Goal: Task Accomplishment & Management: Manage account settings

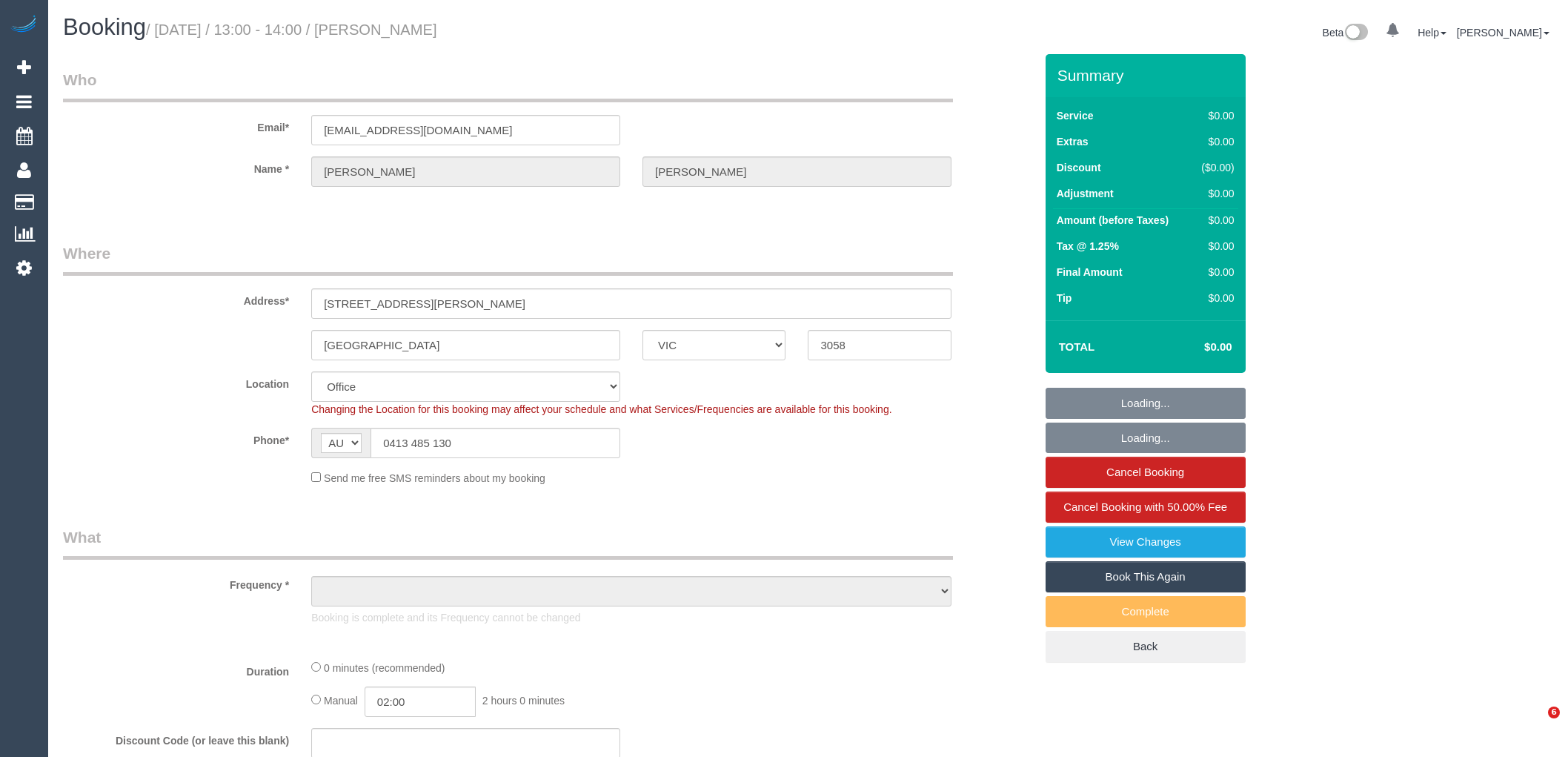
select select "VIC"
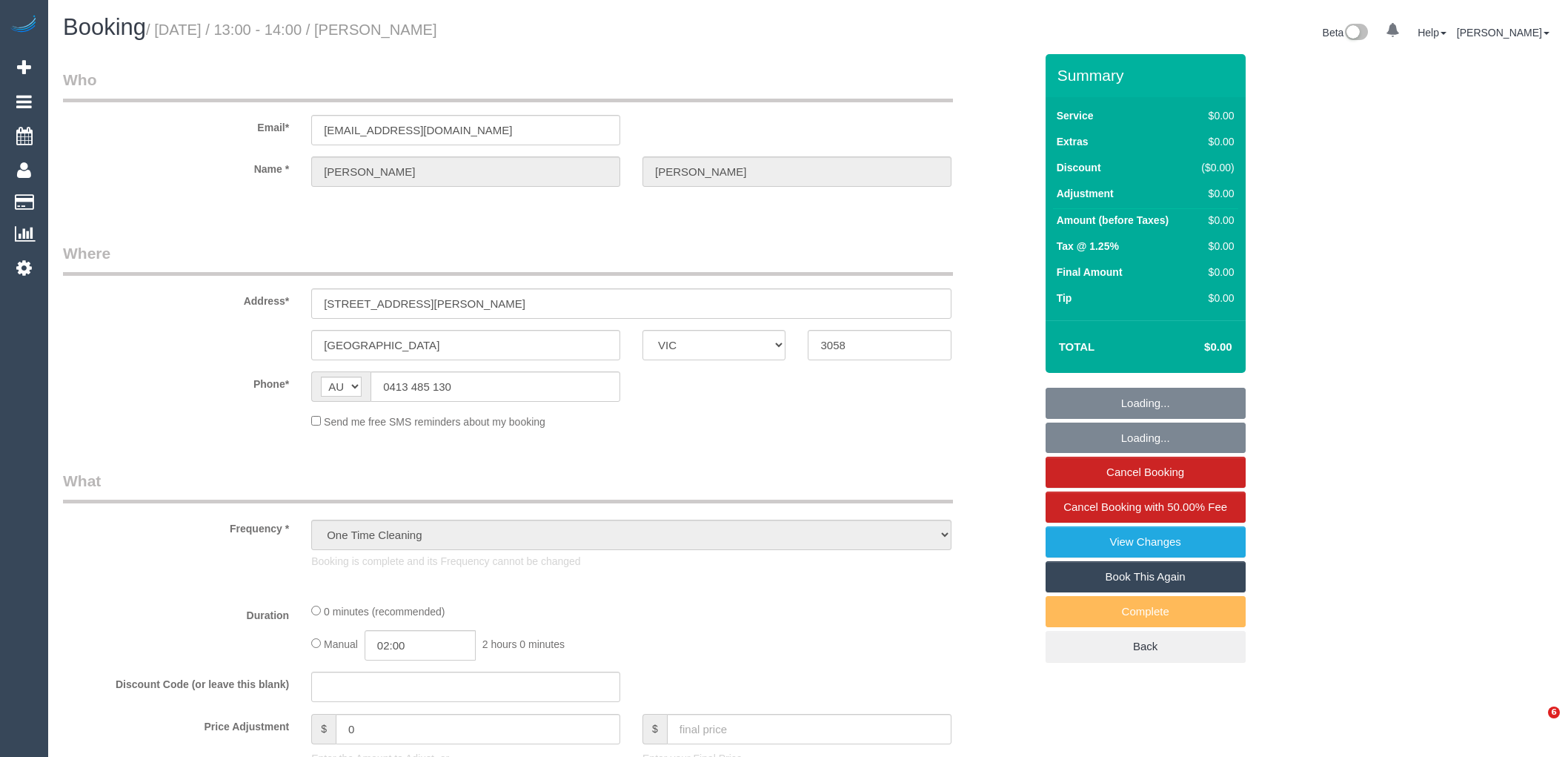
select select "VIC"
select select "string:stripe-pm_1Ry1ER2GScqysDRVt0ZAC5Tt"
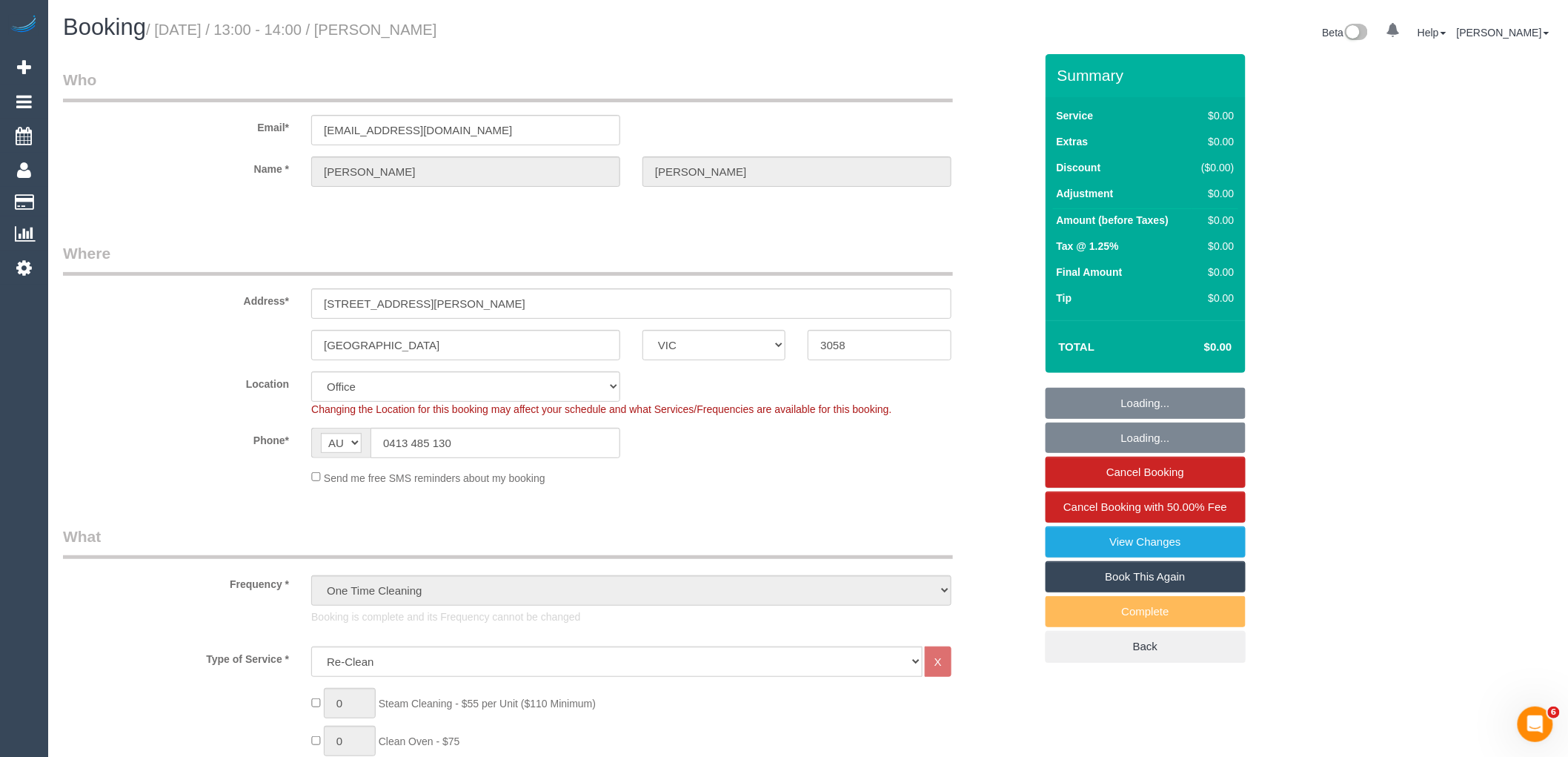
select select "number:28"
select select "number:17"
select select "number:18"
select select "number:24"
select select "object:805"
